Goal: Check status: Check status

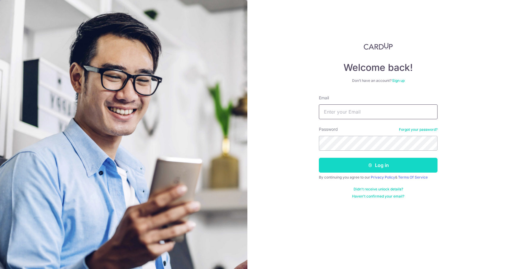
type input "[EMAIL_ADDRESS][DOMAIN_NAME]"
click at [392, 158] on button "Log in" at bounding box center [378, 165] width 119 height 15
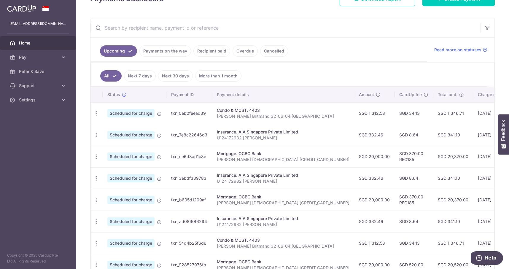
scroll to position [101, 0]
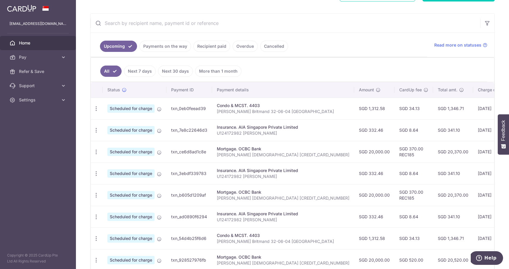
click at [172, 46] on link "Payments on the way" at bounding box center [165, 46] width 52 height 11
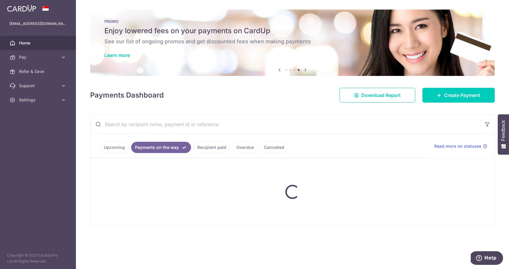
scroll to position [0, 0]
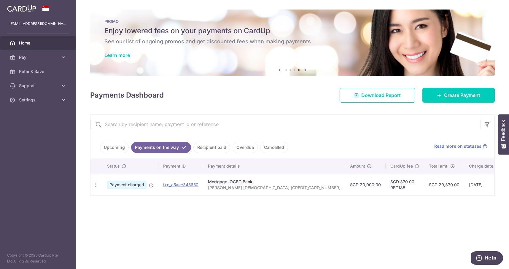
click at [121, 149] on link "Upcoming" at bounding box center [114, 147] width 29 height 11
